Goal: Information Seeking & Learning: Learn about a topic

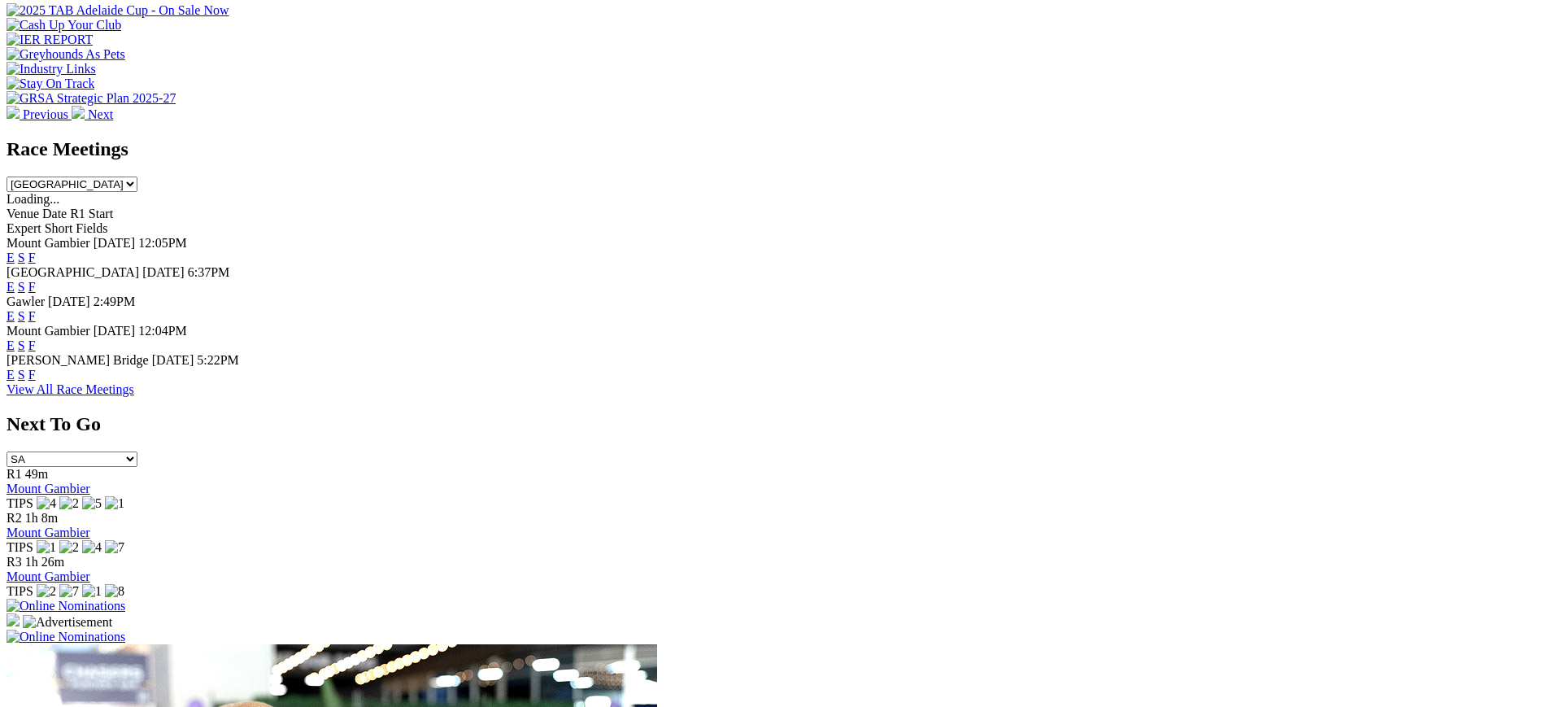
scroll to position [666, 0]
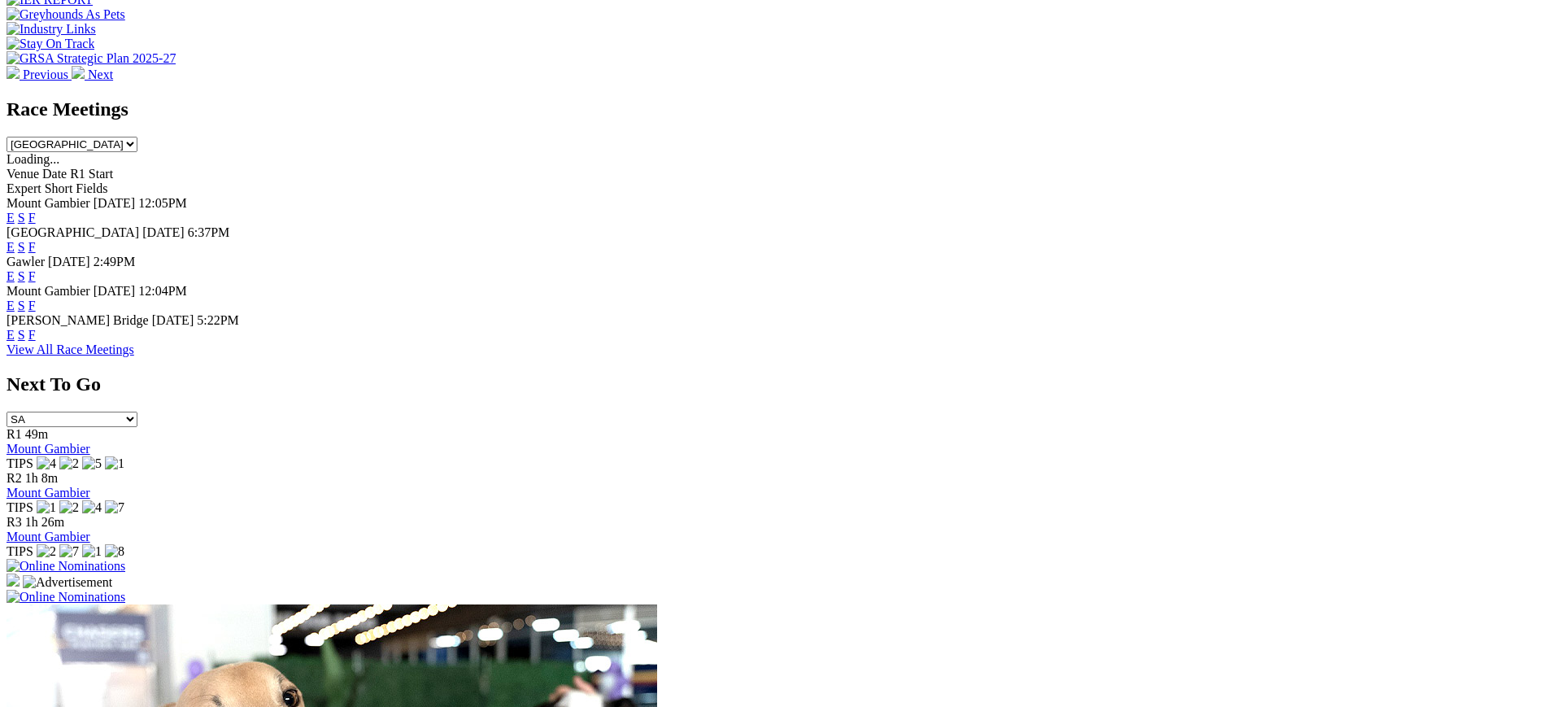
click at [36, 240] on link "F" at bounding box center [31, 247] width 7 height 14
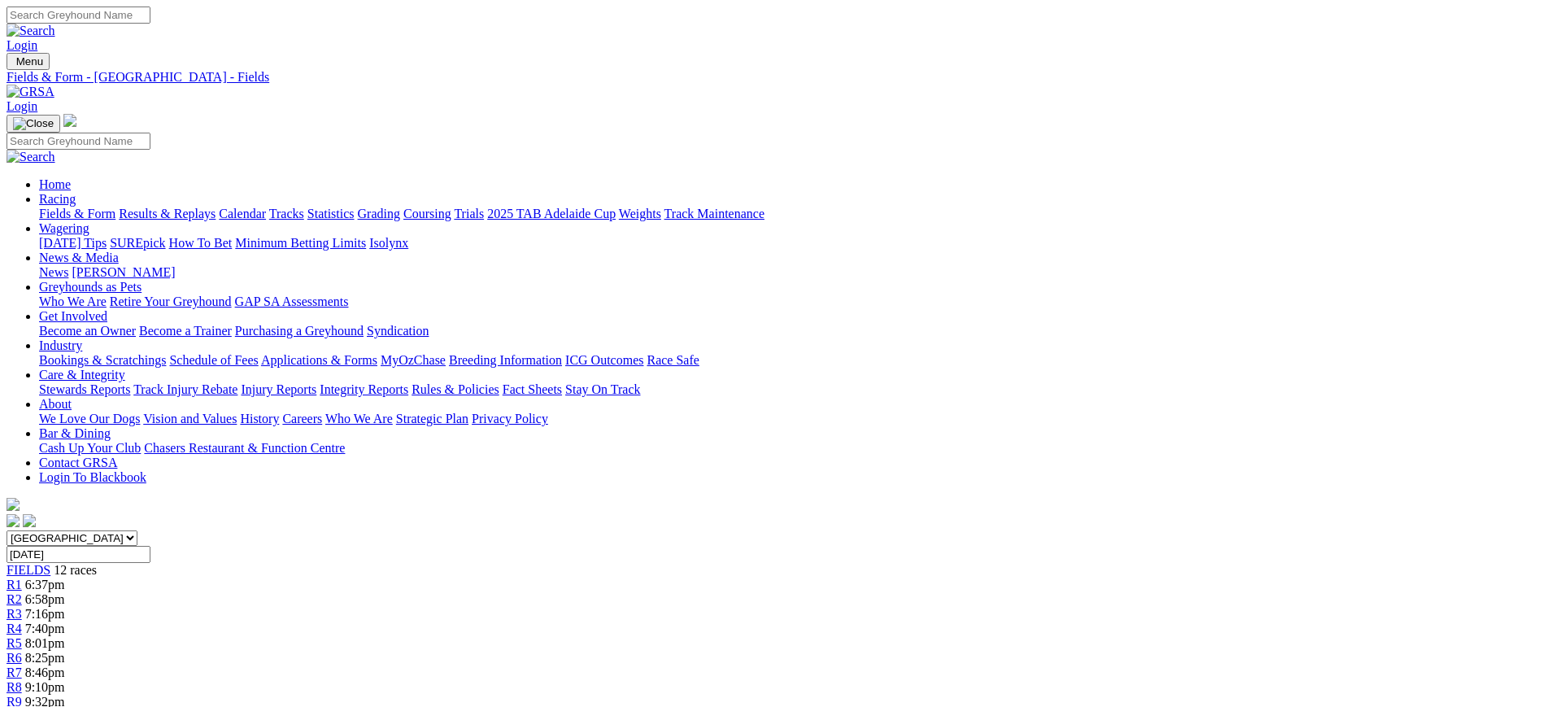
click at [54, 85] on img at bounding box center [31, 92] width 48 height 15
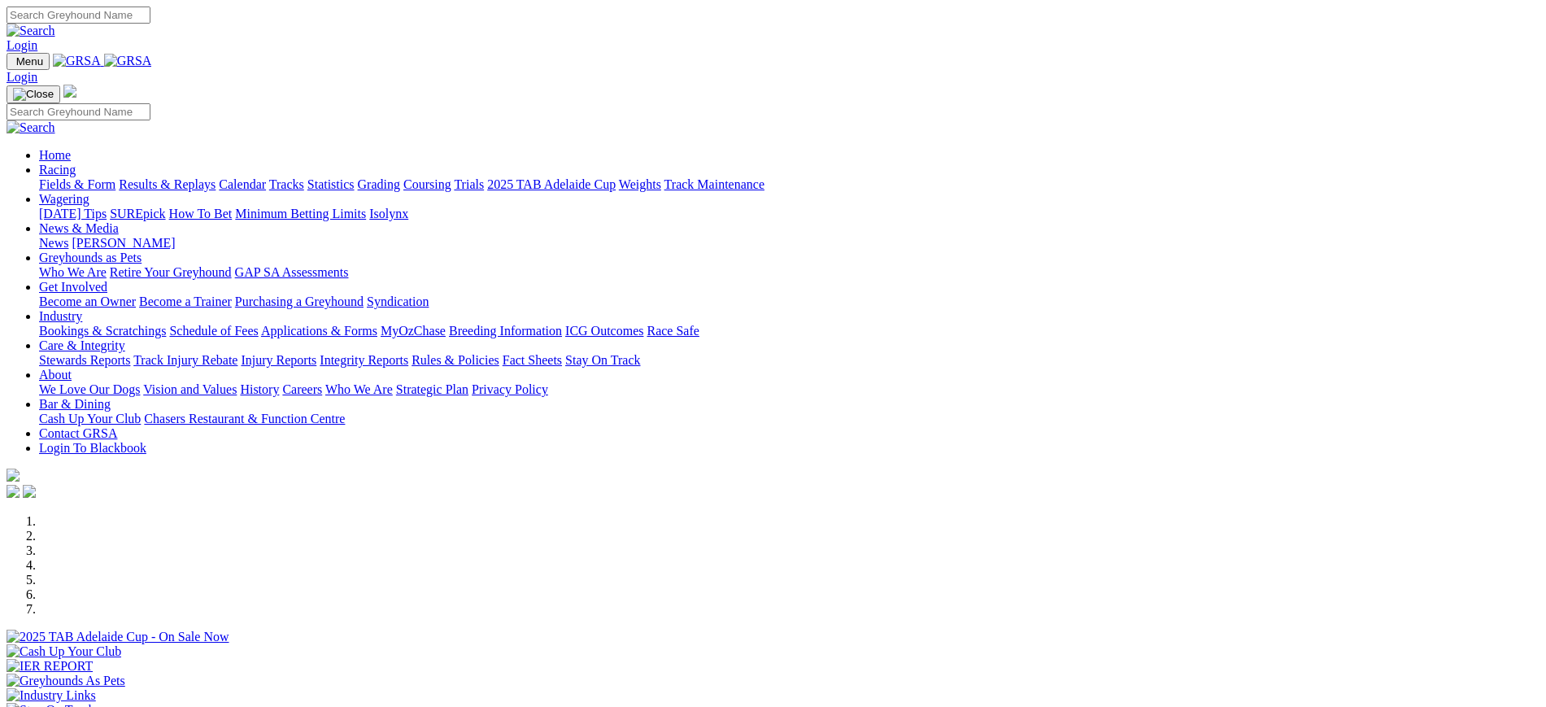
click at [68, 236] on link "News" at bounding box center [53, 243] width 29 height 14
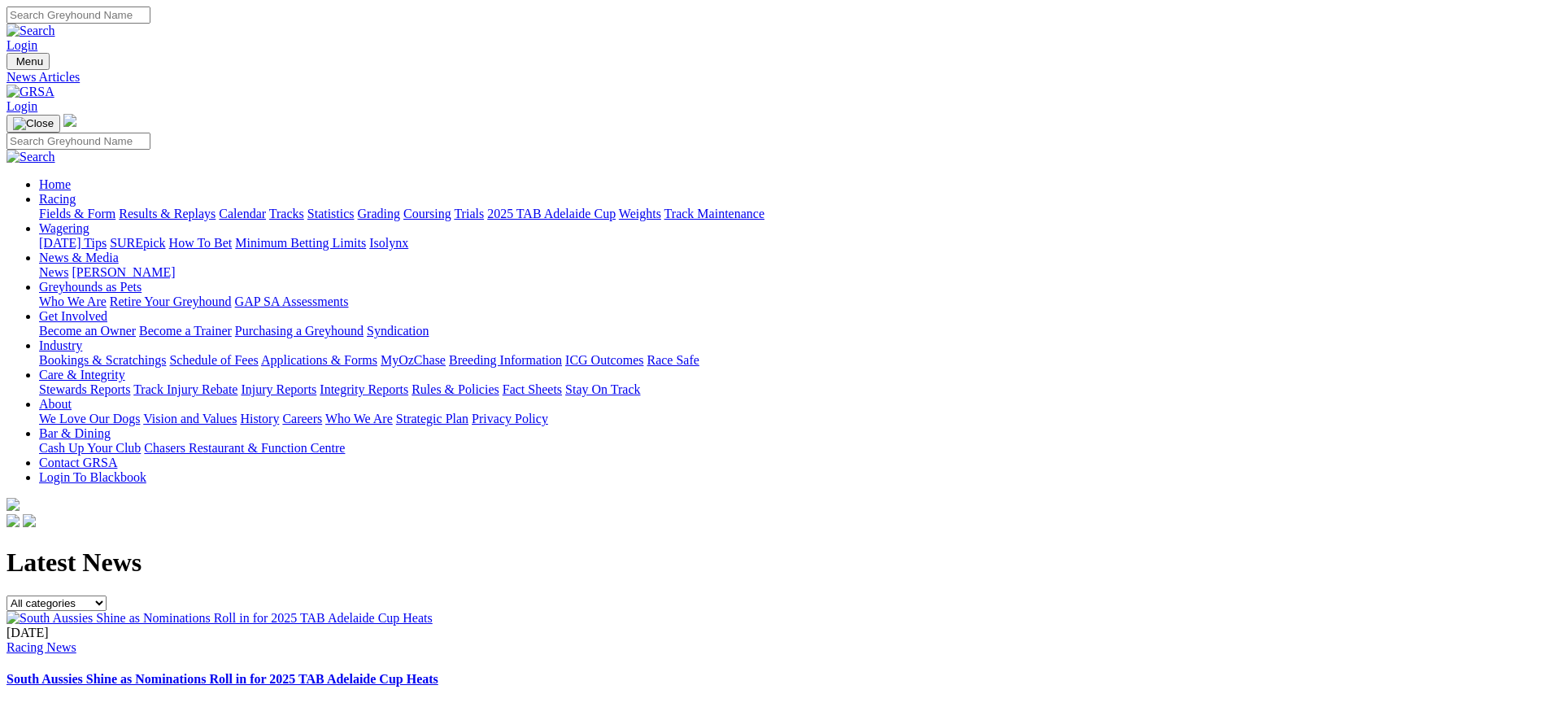
click at [54, 85] on img at bounding box center [31, 92] width 48 height 15
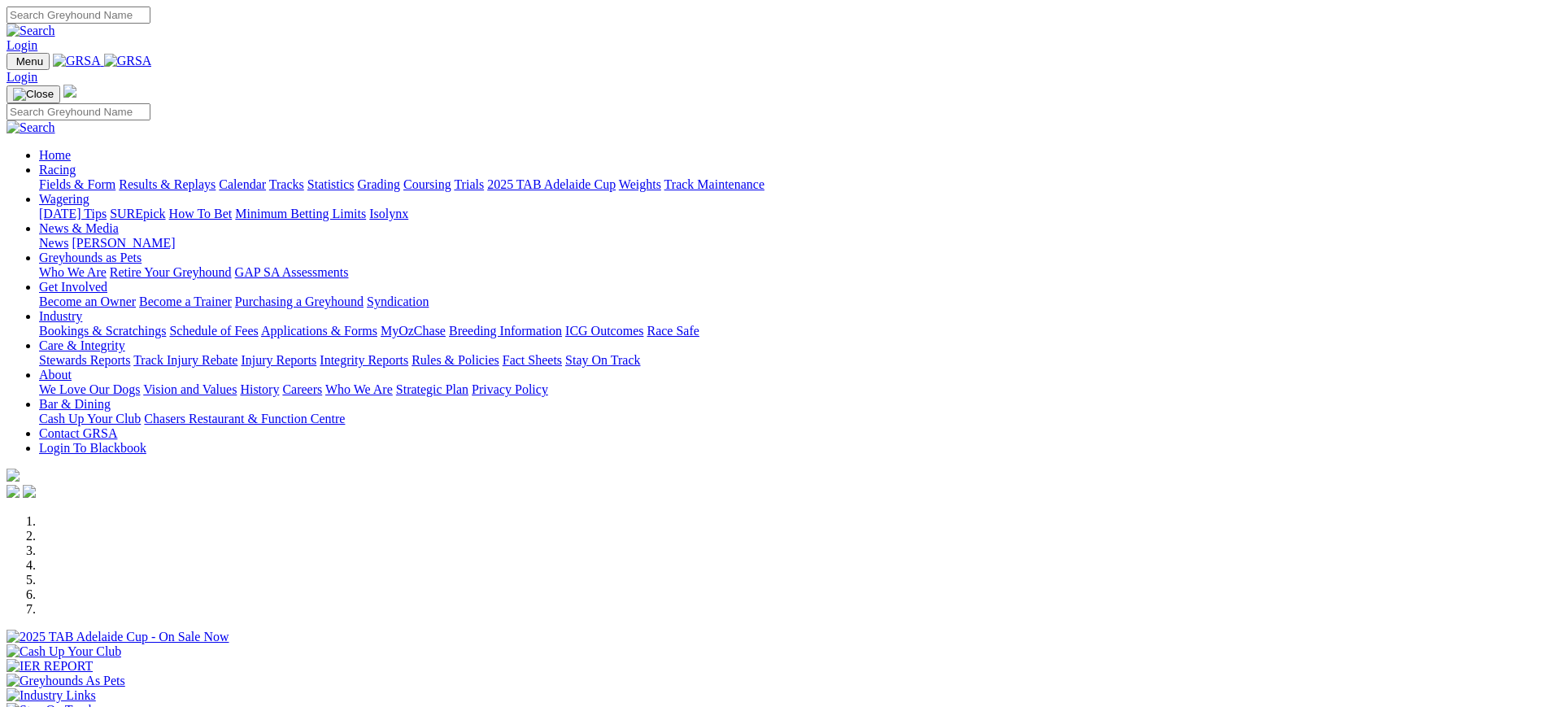
click at [68, 236] on link "News" at bounding box center [53, 243] width 29 height 14
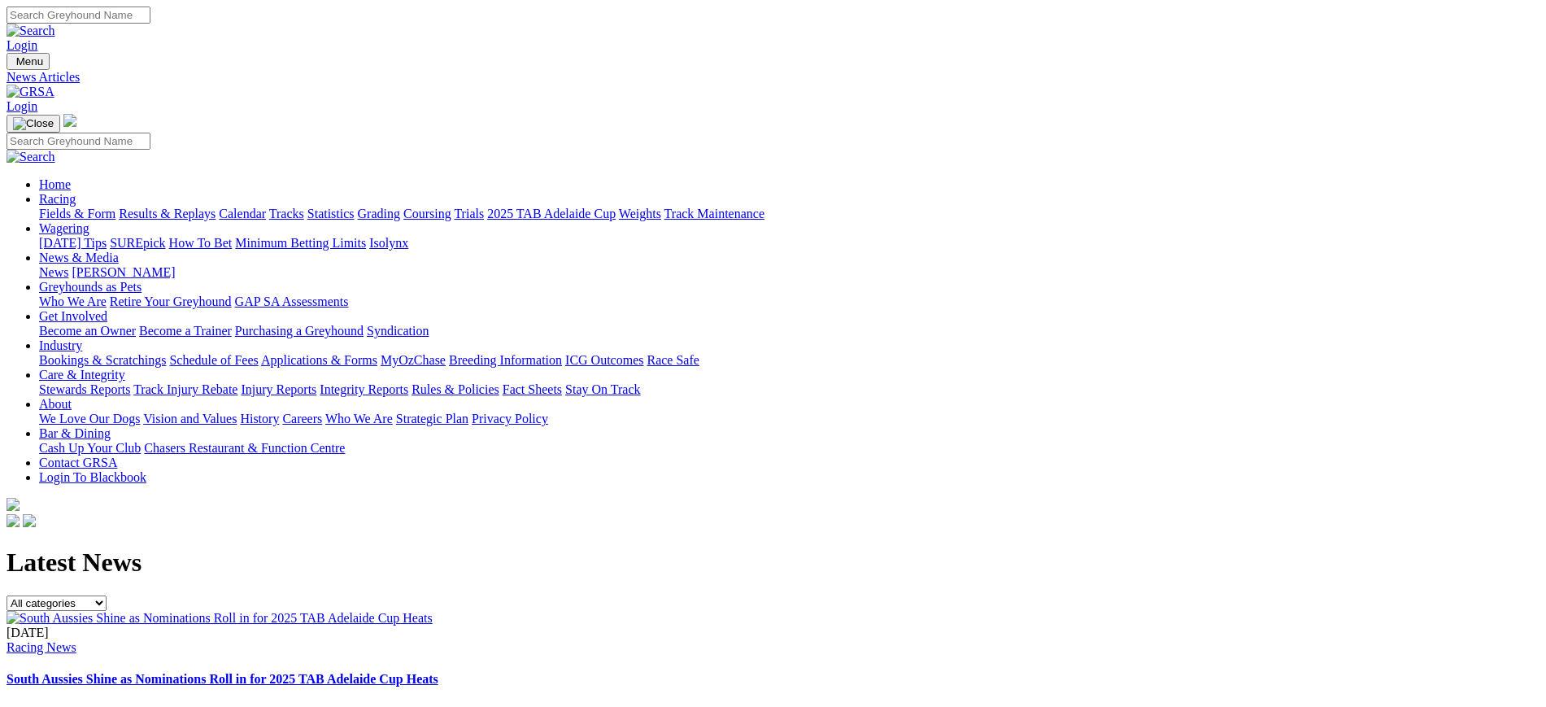
click at [54, 85] on img at bounding box center [31, 92] width 48 height 15
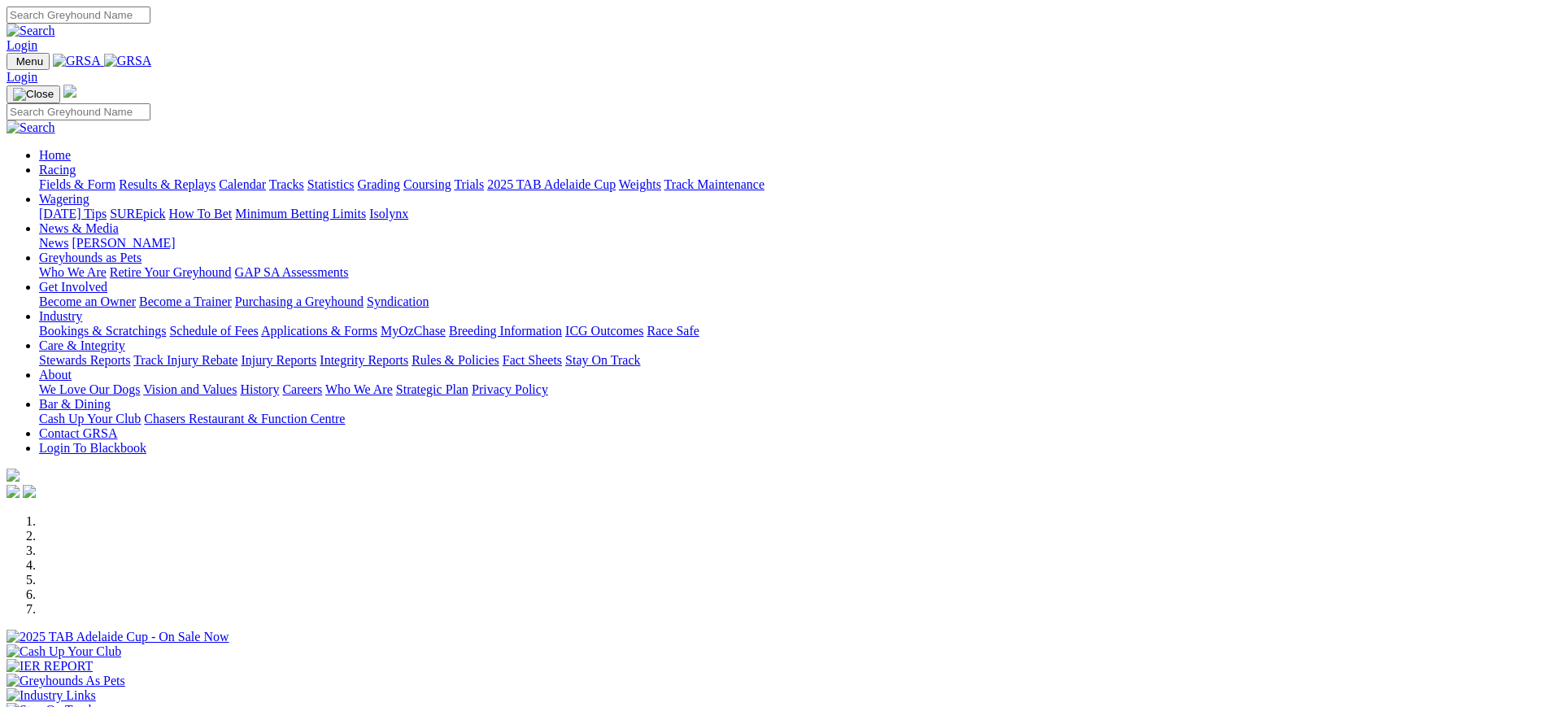
scroll to position [593, 0]
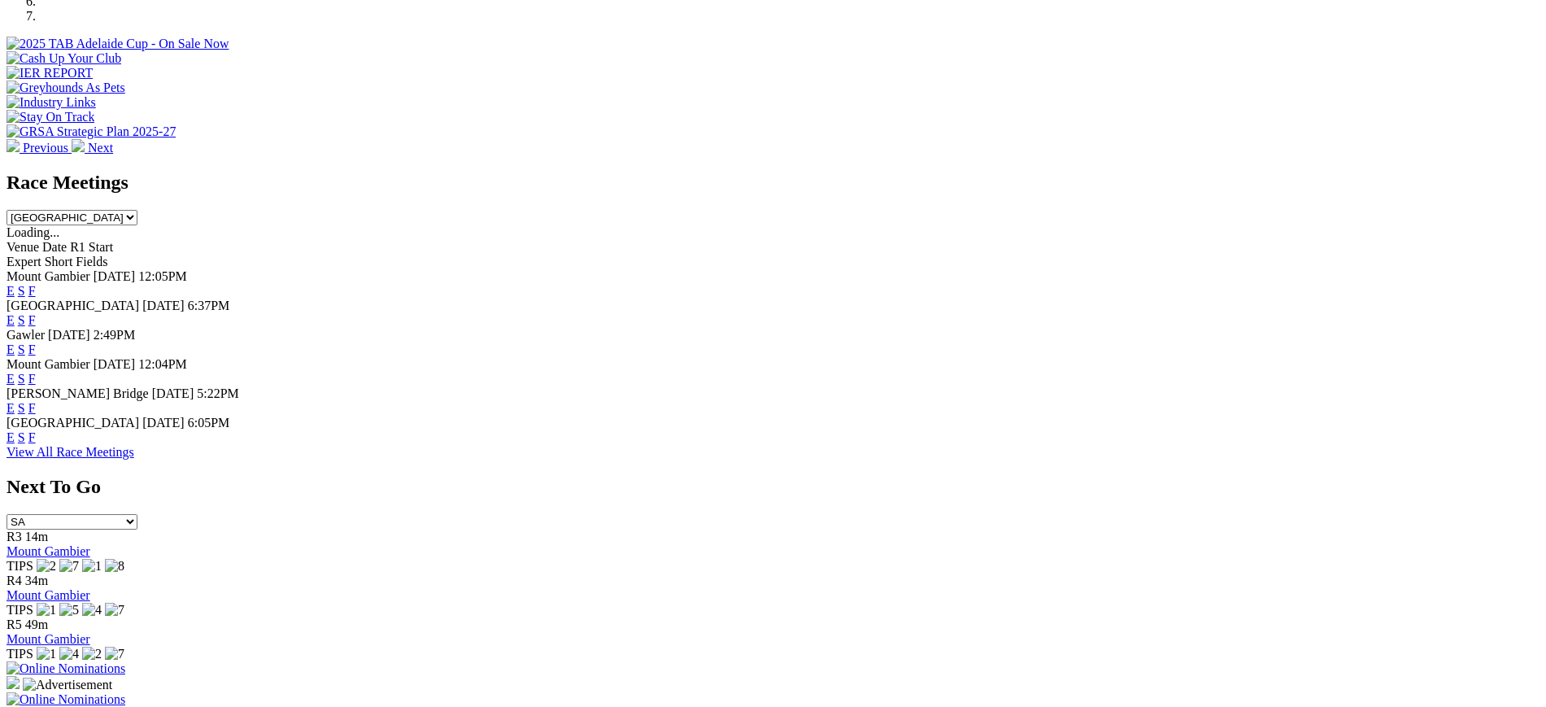
click at [36, 444] on link "F" at bounding box center [31, 437] width 7 height 14
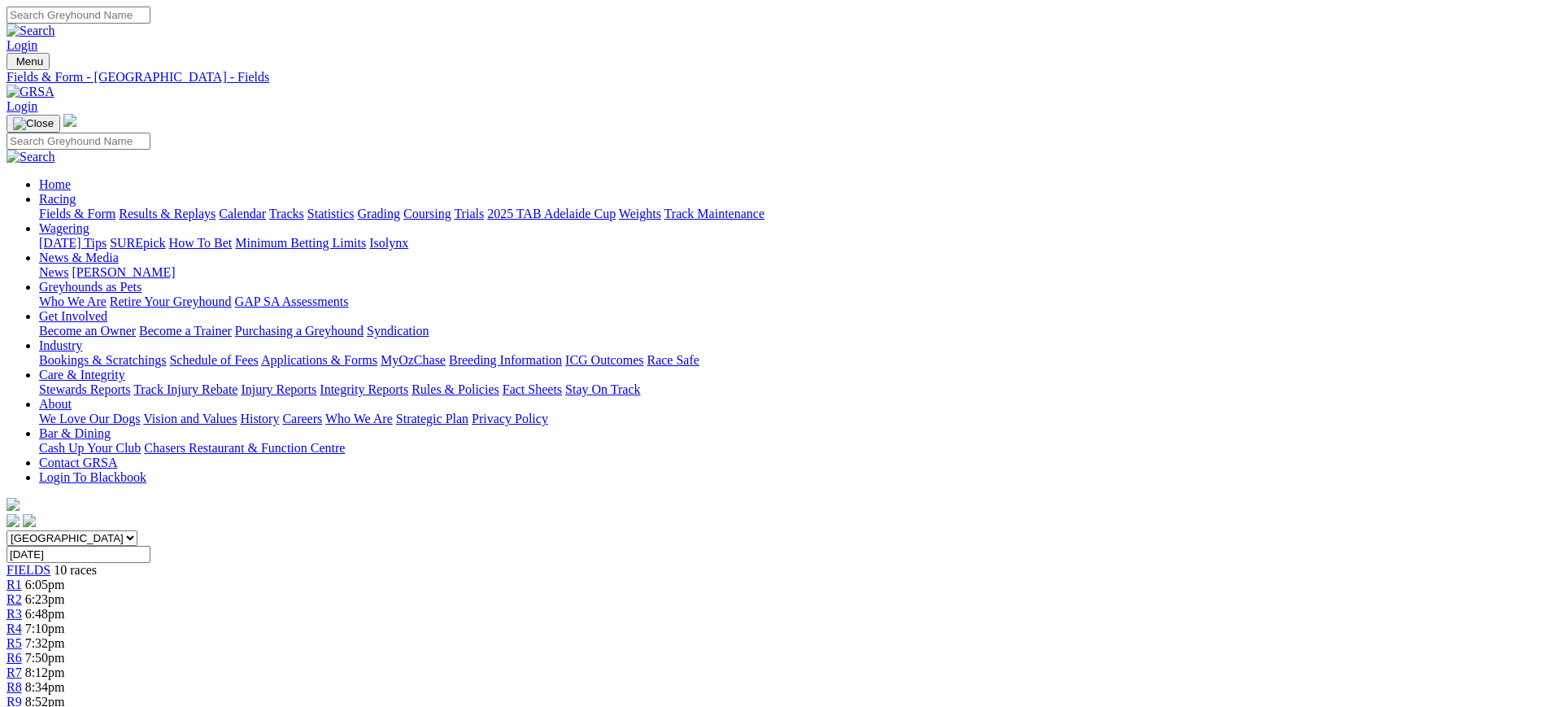
click at [54, 85] on link at bounding box center [31, 92] width 48 height 14
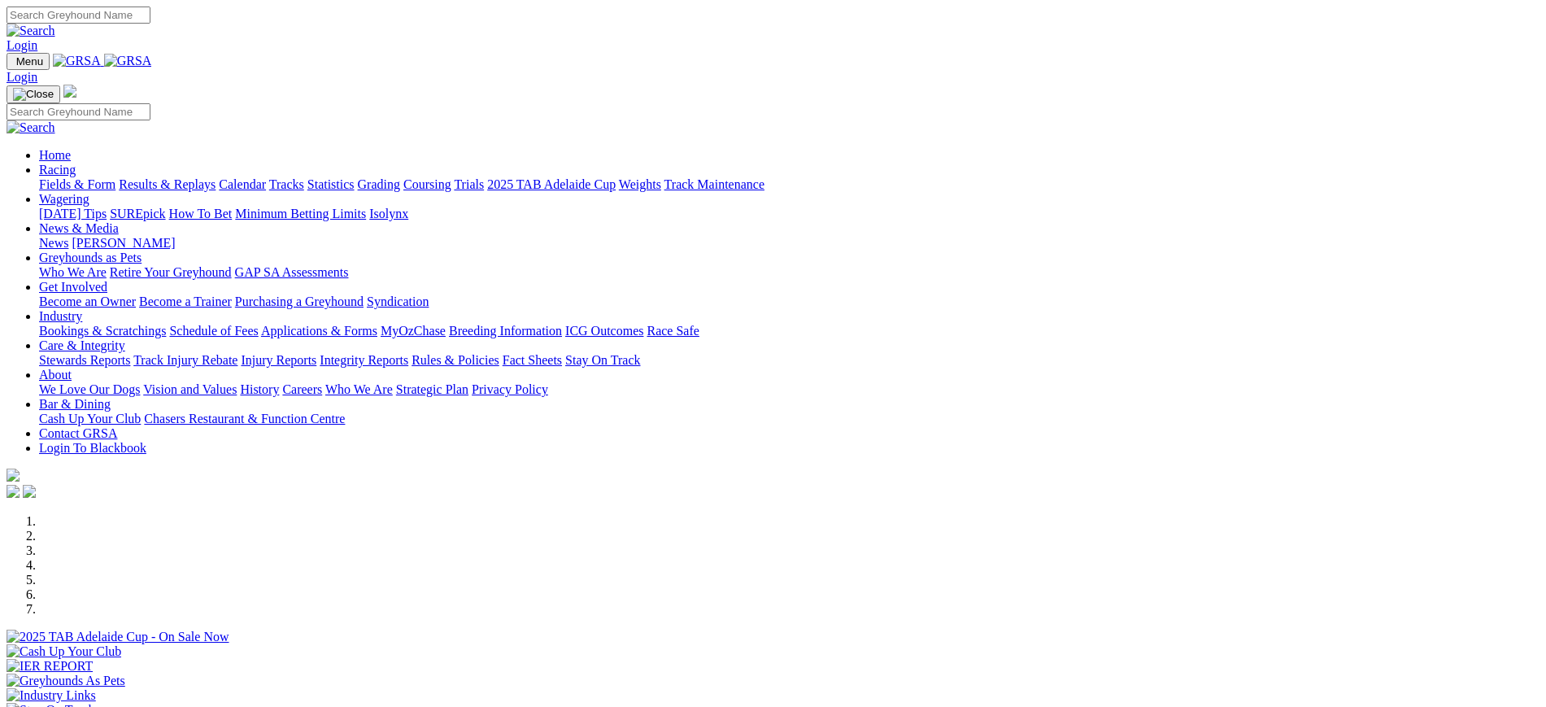
click at [68, 236] on link "News" at bounding box center [53, 243] width 29 height 14
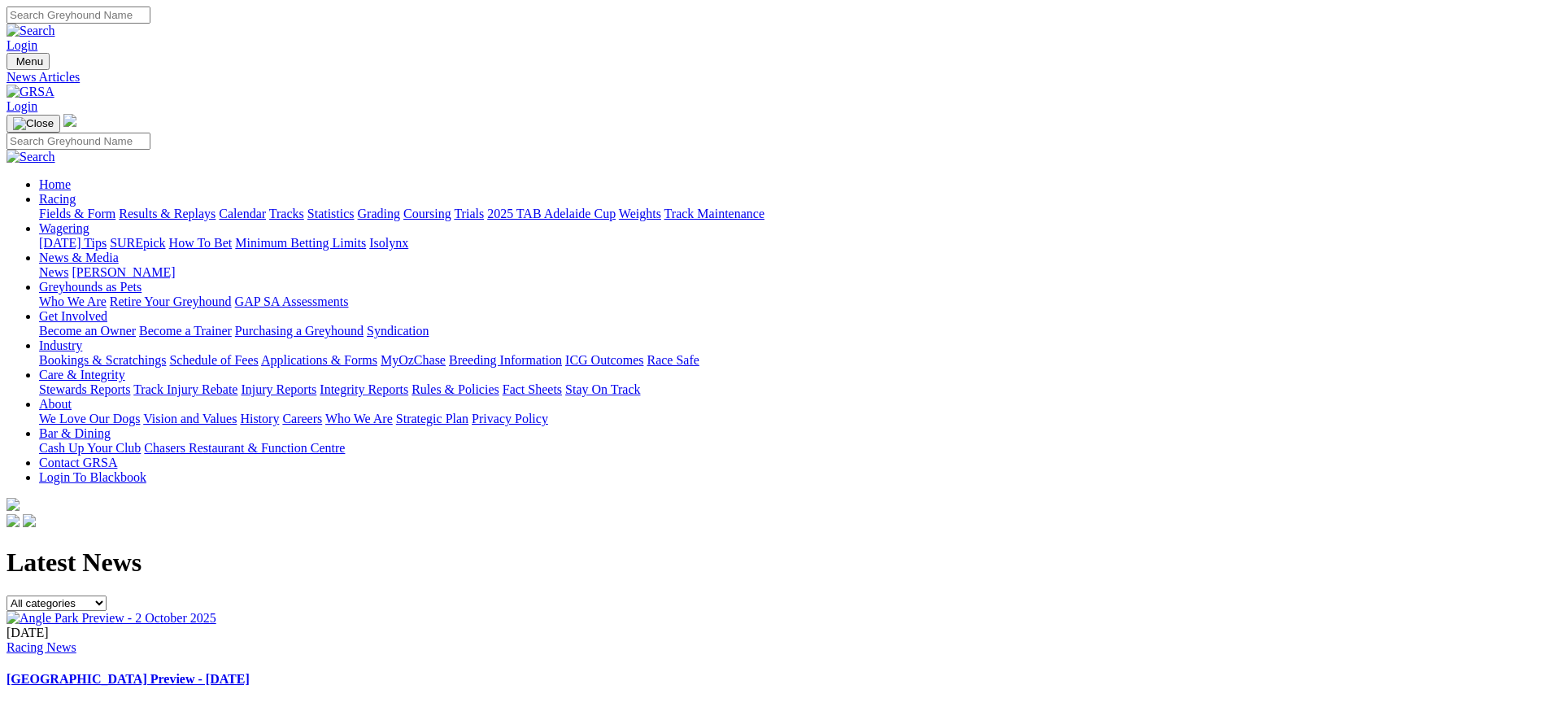
click at [216, 611] on img at bounding box center [112, 618] width 210 height 15
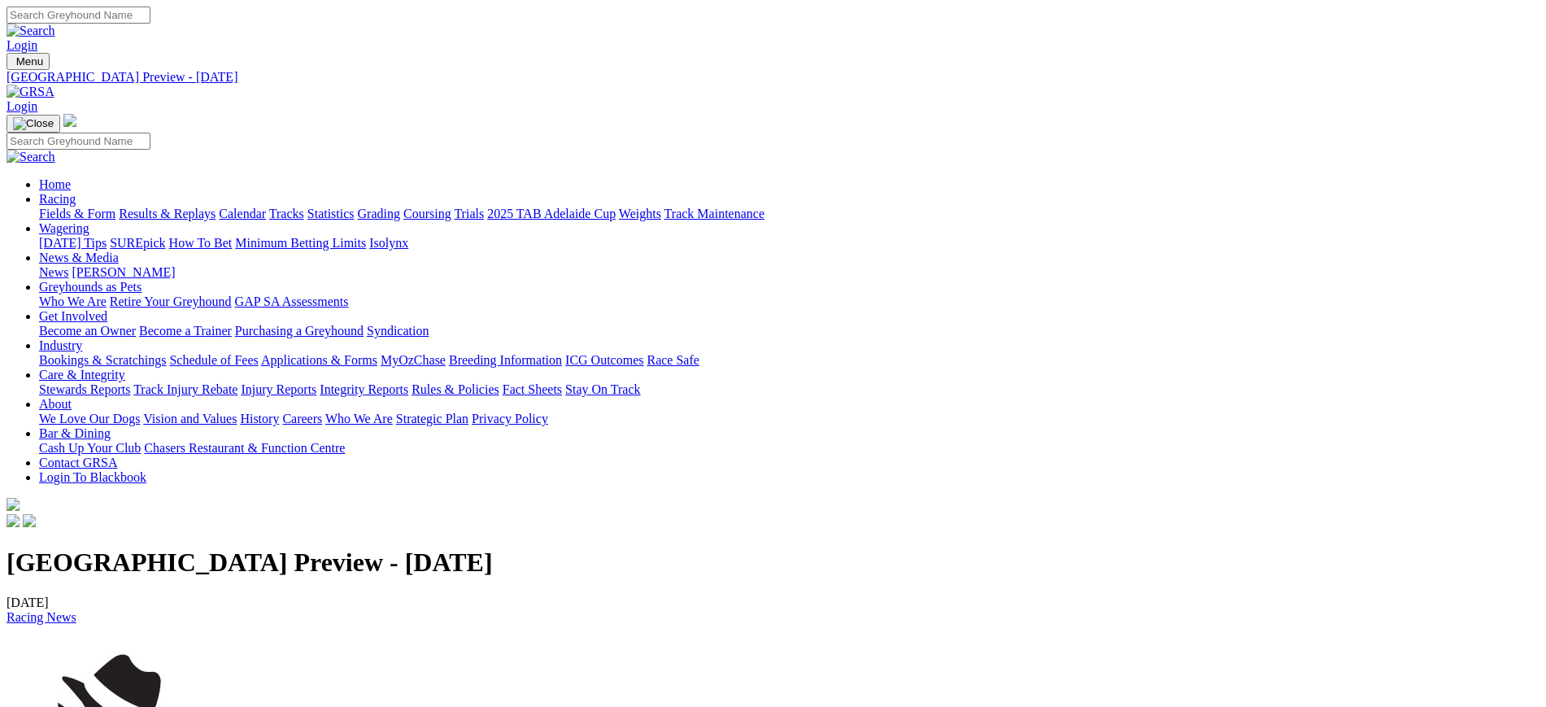
click at [742, 547] on h1 "[GEOGRAPHIC_DATA] Preview - [DATE]" at bounding box center [773, 562] width 1533 height 30
drag, startPoint x: 242, startPoint y: 192, endPoint x: 722, endPoint y: 184, distance: 480.0
click at [722, 547] on h1 "[GEOGRAPHIC_DATA] Preview - [DATE]" at bounding box center [773, 562] width 1533 height 30
copy h1 "[GEOGRAPHIC_DATA] Preview - [DATE]"
drag, startPoint x: 238, startPoint y: 512, endPoint x: 429, endPoint y: 543, distance: 193.6
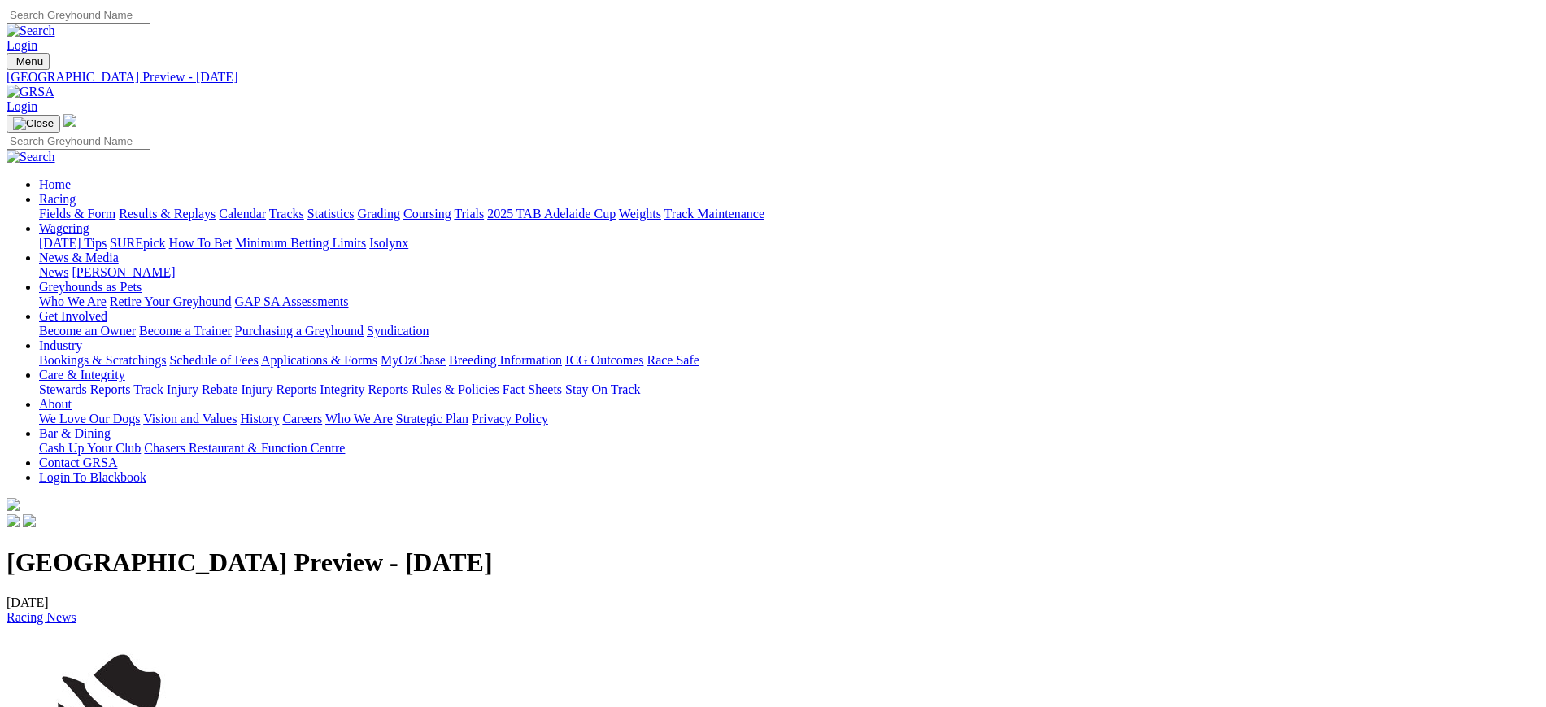
drag, startPoint x: 667, startPoint y: 562, endPoint x: 241, endPoint y: 518, distance: 428.5
copy p "TELLING THE TAIL by The Shadow I have said for many a year that the Adelaide Cu…"
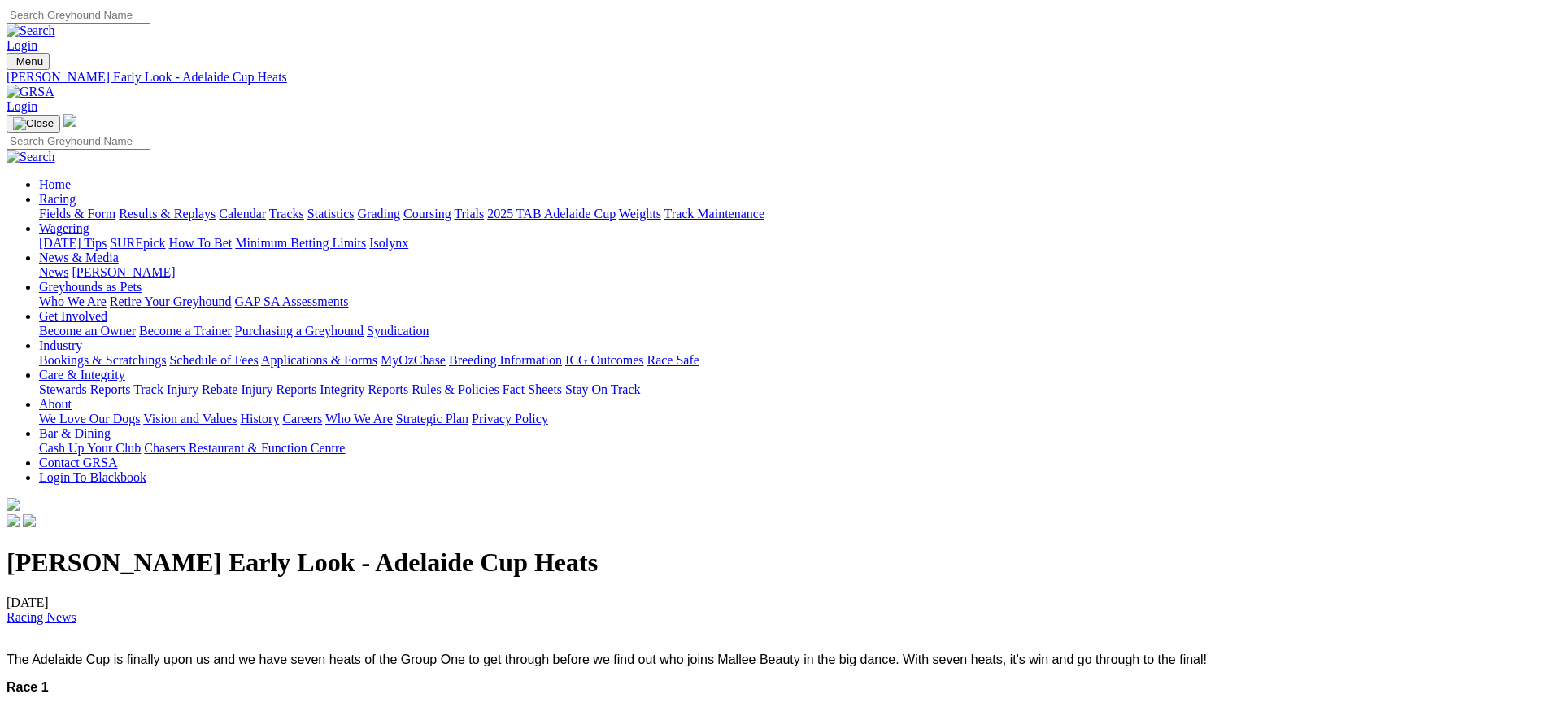
click at [68, 265] on link "News" at bounding box center [53, 272] width 29 height 14
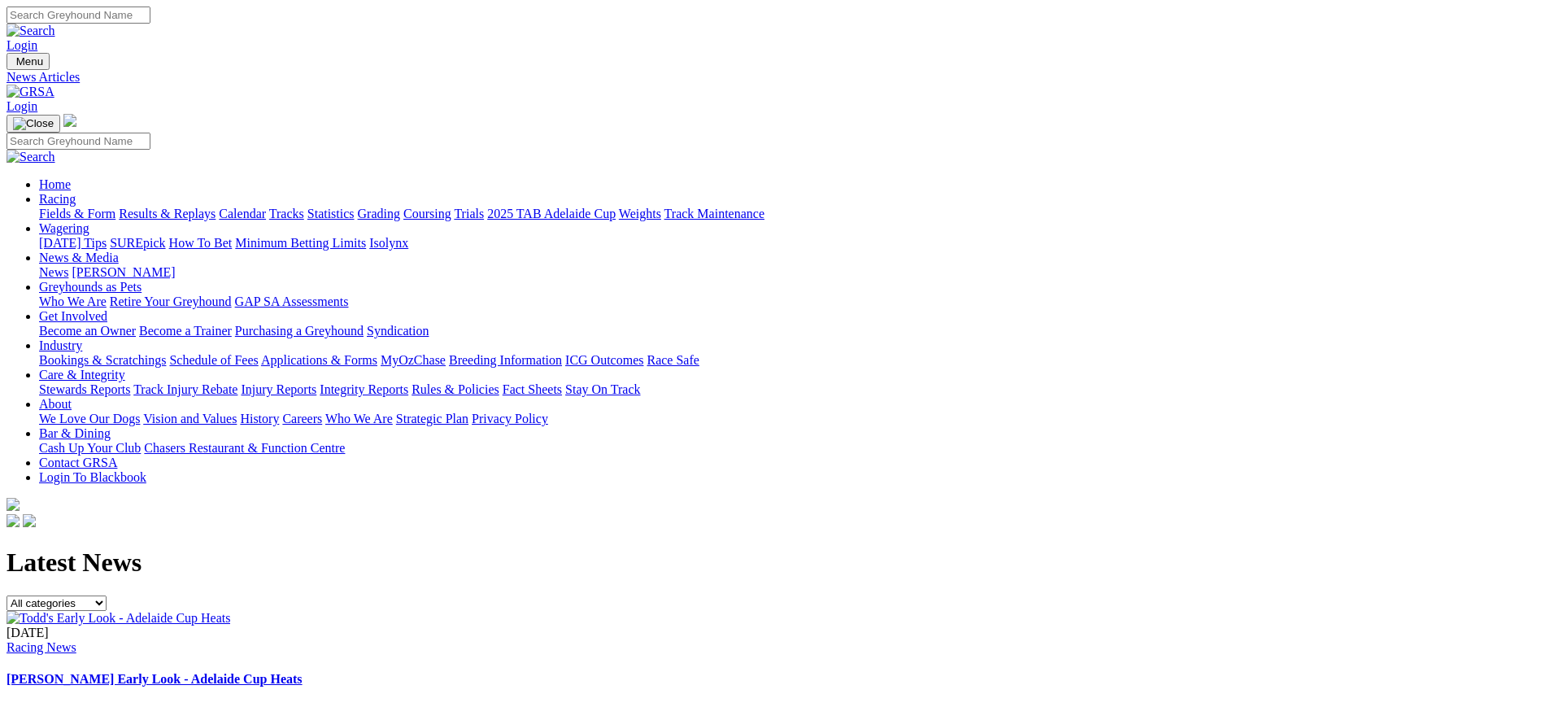
click at [76, 192] on link "Racing" at bounding box center [57, 199] width 37 height 14
click at [54, 85] on img at bounding box center [31, 92] width 48 height 15
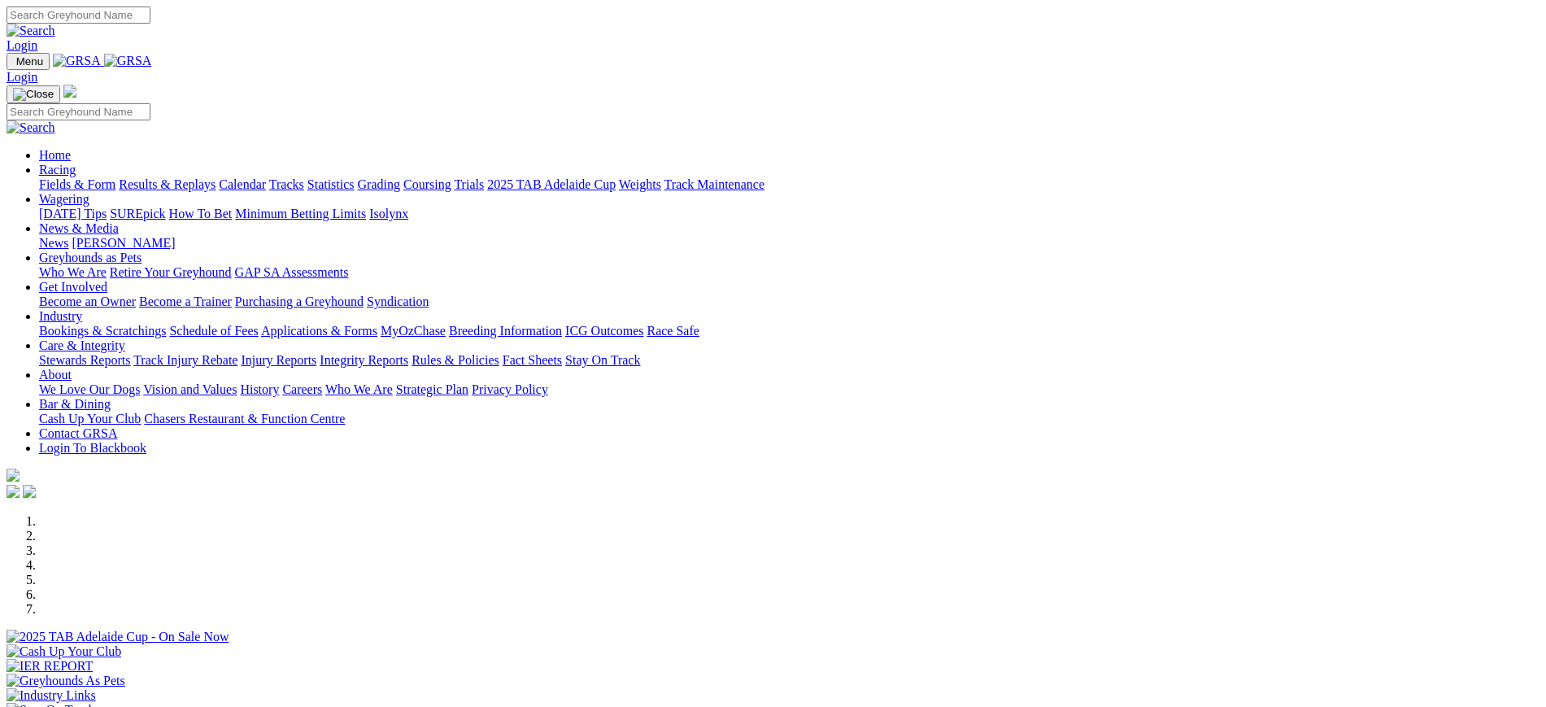
click at [152, 68] on img at bounding box center [128, 61] width 48 height 15
click at [68, 236] on link "News" at bounding box center [53, 243] width 29 height 14
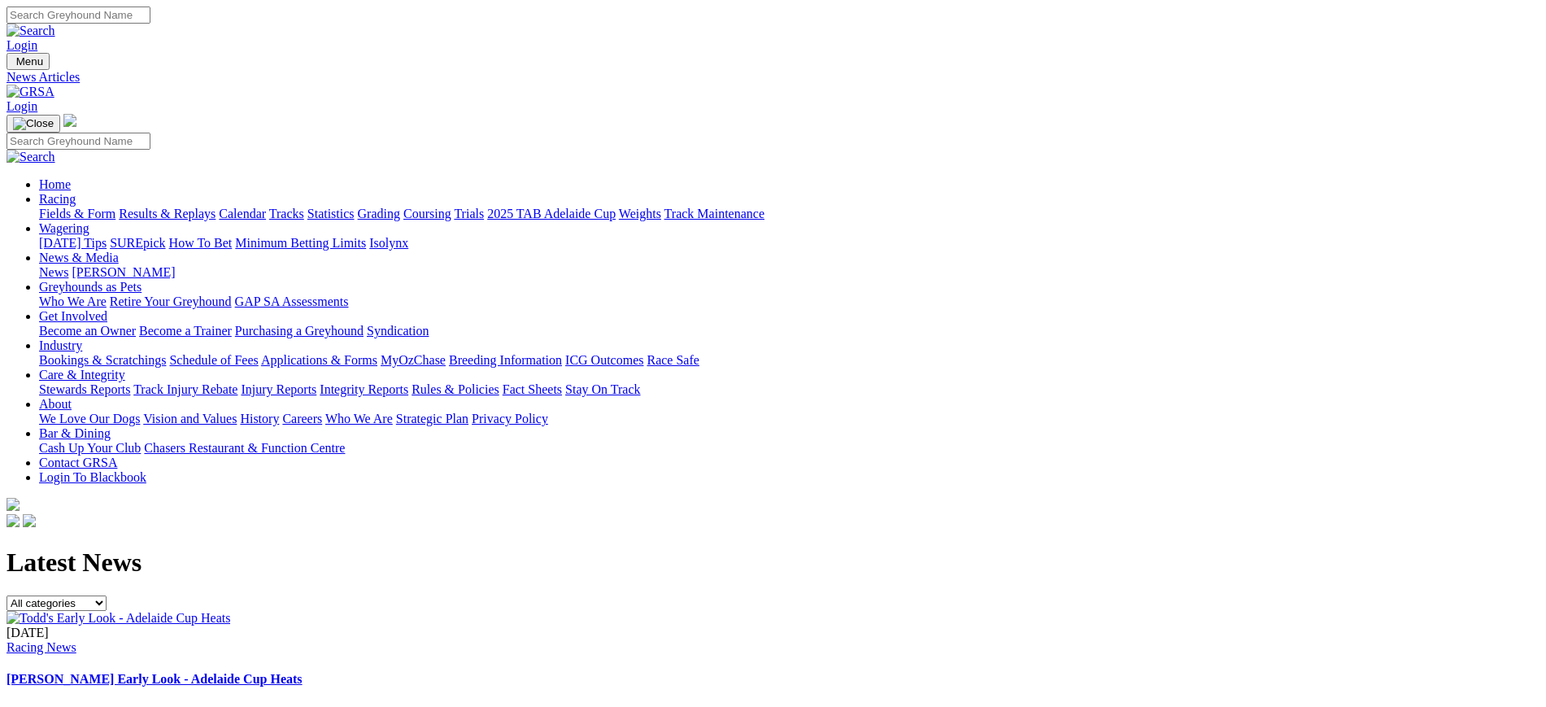
click at [54, 85] on img at bounding box center [31, 92] width 48 height 15
